Goal: Information Seeking & Learning: Learn about a topic

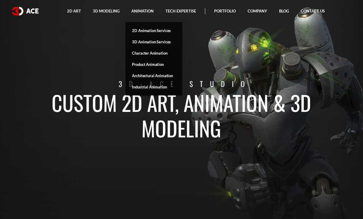
click at [147, 44] on link "3D Animation Services" at bounding box center [154, 41] width 57 height 11
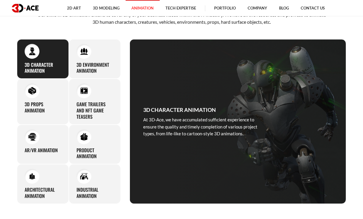
scroll to position [265, 0]
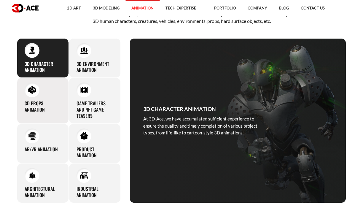
click at [37, 103] on h3 "3D Props Animation" at bounding box center [43, 106] width 37 height 12
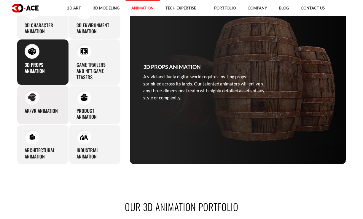
scroll to position [304, 0]
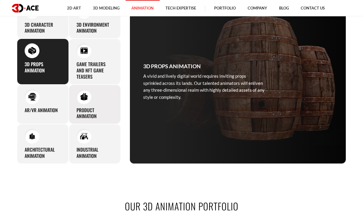
click at [91, 109] on h3 "Product Animation" at bounding box center [95, 113] width 37 height 12
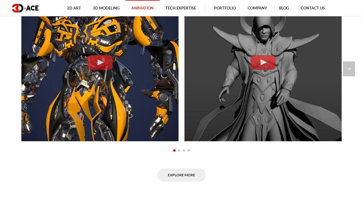
scroll to position [573, 0]
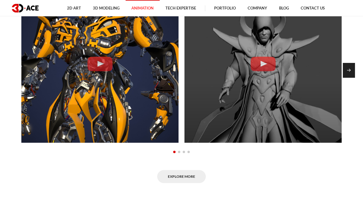
click at [349, 68] on div "Next slide" at bounding box center [349, 70] width 12 height 15
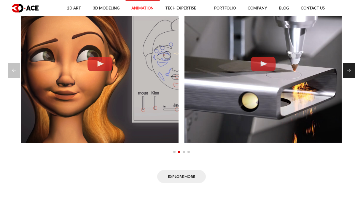
click at [351, 70] on div "Next slide" at bounding box center [349, 70] width 12 height 15
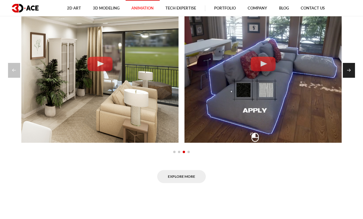
click at [351, 69] on div "Next slide" at bounding box center [349, 70] width 12 height 15
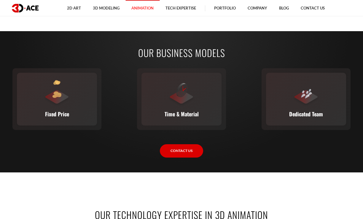
scroll to position [954, 0]
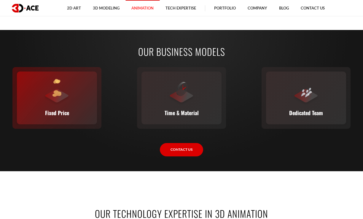
click at [59, 103] on div at bounding box center [57, 92] width 27 height 27
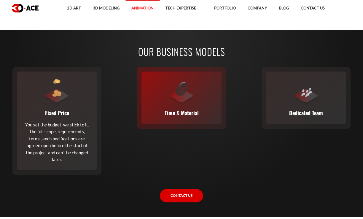
click at [192, 105] on div at bounding box center [181, 92] width 27 height 27
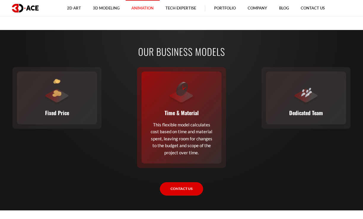
click at [185, 123] on p "This flexible model calculates cost based on time and material spent, leaving r…" at bounding box center [181, 138] width 65 height 35
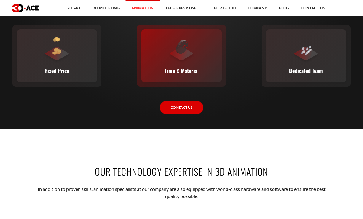
scroll to position [998, 0]
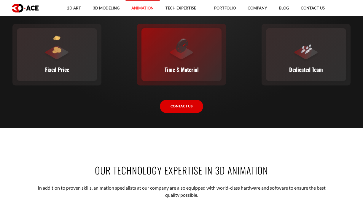
click at [176, 53] on div at bounding box center [181, 49] width 27 height 27
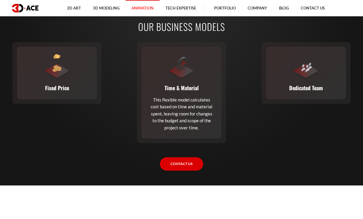
scroll to position [977, 0]
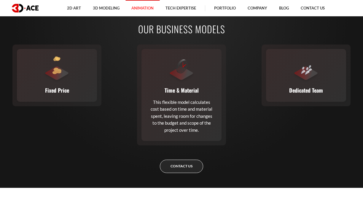
click at [184, 167] on link "Contact Us" at bounding box center [181, 166] width 43 height 13
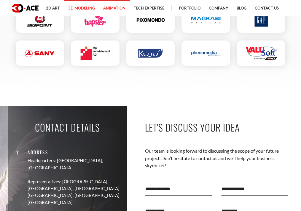
scroll to position [1700, 0]
